Goal: Information Seeking & Learning: Learn about a topic

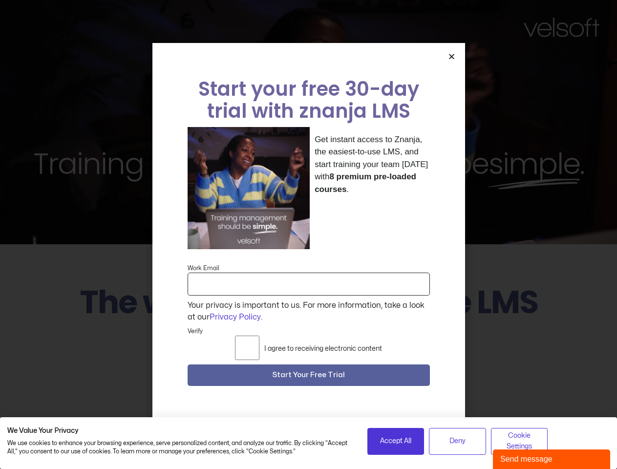
click at [308, 234] on div "Get instant access to Znanja, the easiest-to-use LMS, and start training your t…" at bounding box center [309, 188] width 242 height 123
click at [451, 60] on icon "Close" at bounding box center [451, 56] width 7 height 7
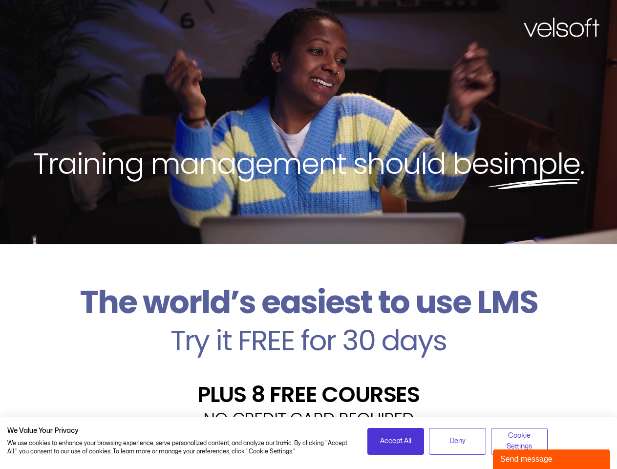
click at [309, 378] on div "PLUS 8 FREE COURSES" at bounding box center [308, 383] width 602 height 46
click at [396, 441] on span "Accept All" at bounding box center [395, 441] width 31 height 11
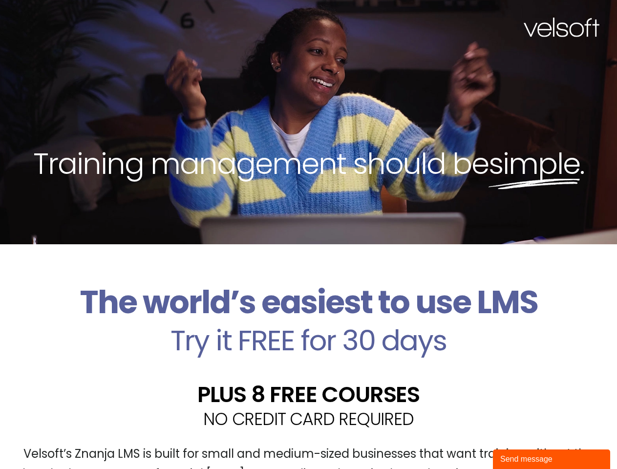
click at [457, 441] on div "Velsoft’s Znanja LMS is built for small and medium-sized businesses that want t…" at bounding box center [308, 467] width 602 height 71
click at [519, 441] on div "Velsoft’s Znanja LMS is built for small and medium-sized businesses that want t…" at bounding box center [308, 467] width 602 height 71
click at [552, 459] on div "Send message" at bounding box center [551, 459] width 103 height 12
